Goal: Task Accomplishment & Management: Manage account settings

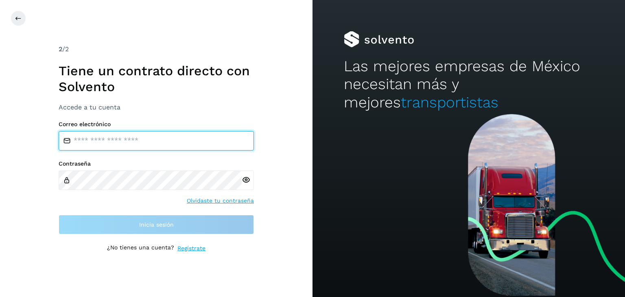
type input "**********"
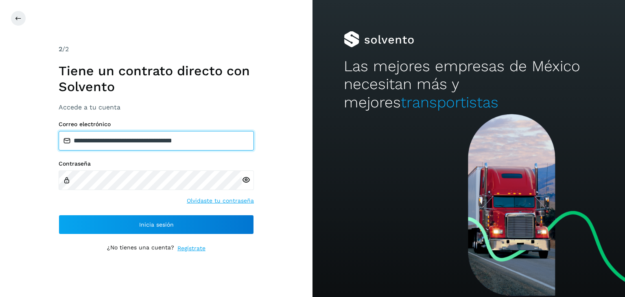
click at [124, 139] on input "**********" at bounding box center [156, 141] width 195 height 20
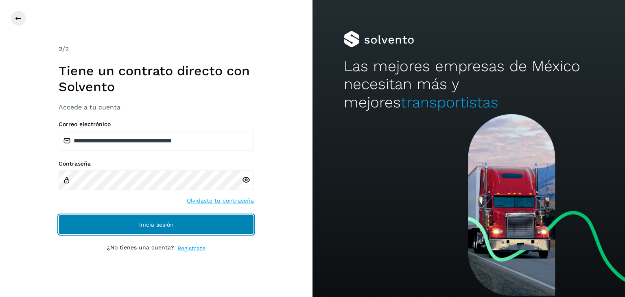
click at [147, 225] on span "Inicia sesión" at bounding box center [156, 225] width 35 height 6
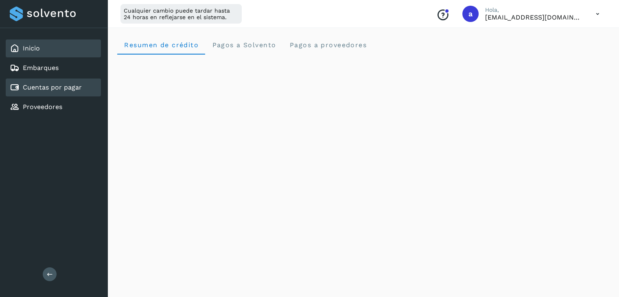
click at [45, 90] on link "Cuentas por pagar" at bounding box center [52, 87] width 59 height 8
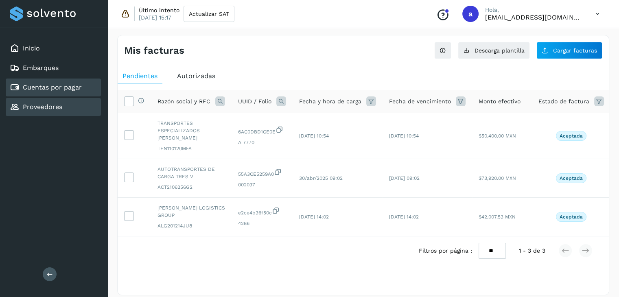
click at [37, 110] on div "Proveedores" at bounding box center [36, 107] width 53 height 10
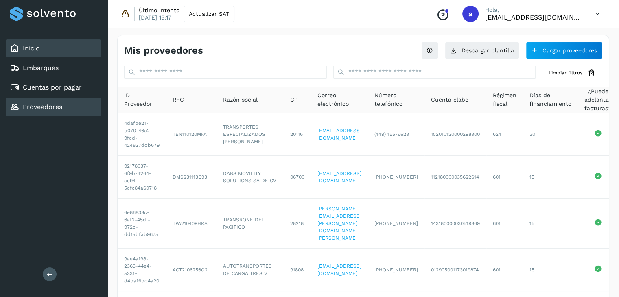
click at [37, 48] on link "Inicio" at bounding box center [31, 48] width 17 height 8
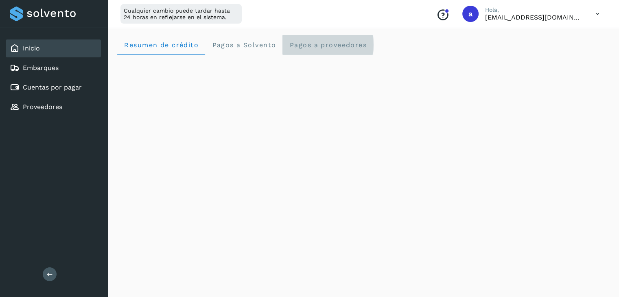
click at [322, 47] on span "Pagos a proveedores" at bounding box center [328, 45] width 78 height 8
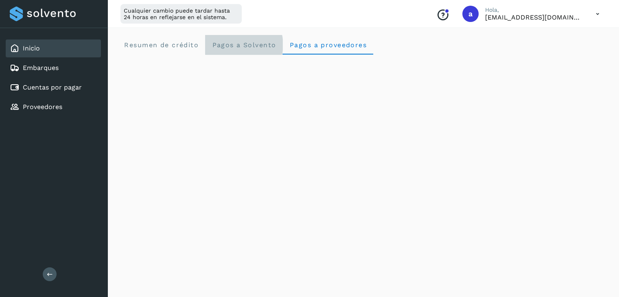
click at [243, 42] on span "Pagos a Solvento" at bounding box center [244, 45] width 64 height 8
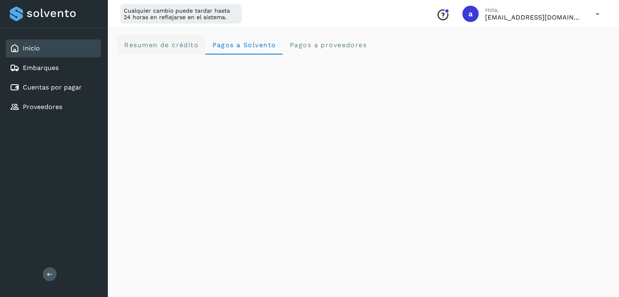
click at [166, 44] on span "Resumen de crédito" at bounding box center [161, 45] width 75 height 8
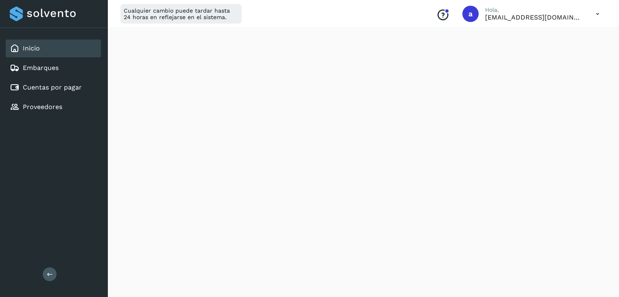
scroll to position [122, 0]
click at [53, 68] on link "Embarques" at bounding box center [41, 68] width 36 height 8
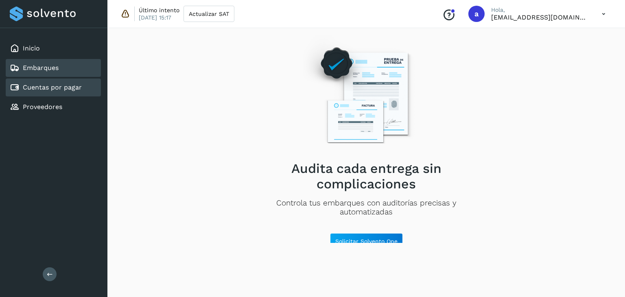
click at [49, 89] on link "Cuentas por pagar" at bounding box center [52, 87] width 59 height 8
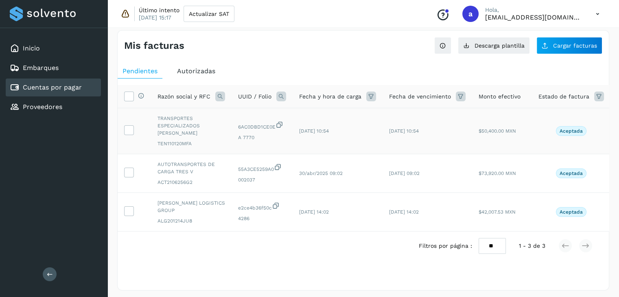
scroll to position [7, 0]
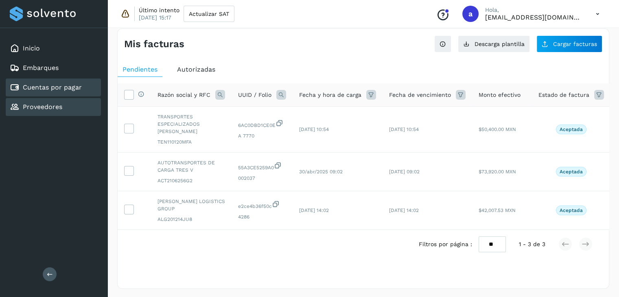
click at [44, 107] on link "Proveedores" at bounding box center [42, 107] width 39 height 8
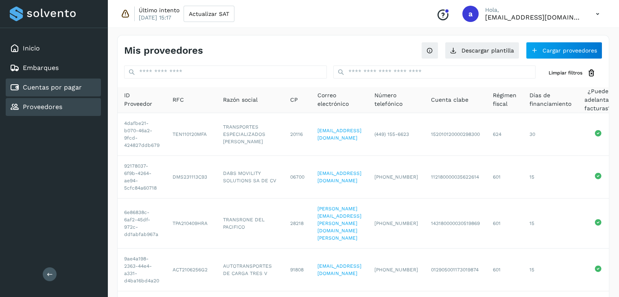
click at [46, 86] on link "Cuentas por pagar" at bounding box center [52, 87] width 59 height 8
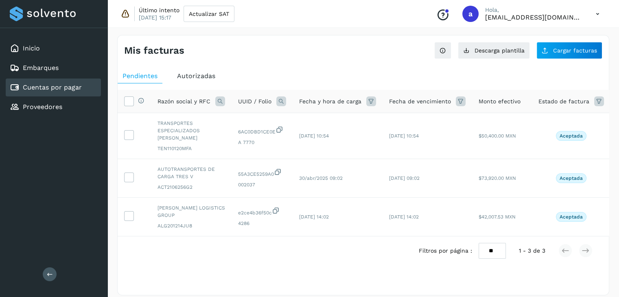
click at [194, 77] on span "Autorizadas" at bounding box center [196, 76] width 38 height 8
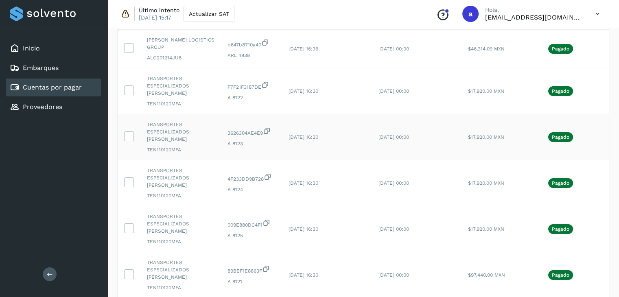
scroll to position [163, 0]
